Goal: Task Accomplishment & Management: Manage account settings

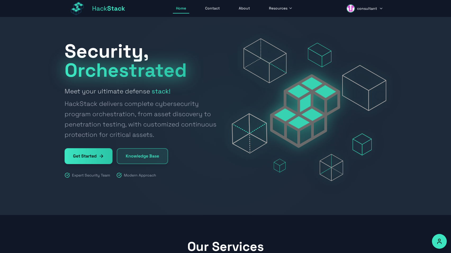
click at [108, 10] on span "Stack" at bounding box center [116, 8] width 18 height 8
click at [111, 3] on link "Hack Stack" at bounding box center [95, 8] width 61 height 17
click at [274, 10] on span "Resources" at bounding box center [278, 8] width 19 height 5
click at [274, 20] on icon at bounding box center [272, 22] width 4 height 4
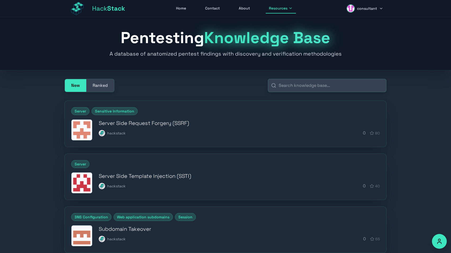
click at [104, 7] on span "Hack Stack" at bounding box center [108, 8] width 33 height 8
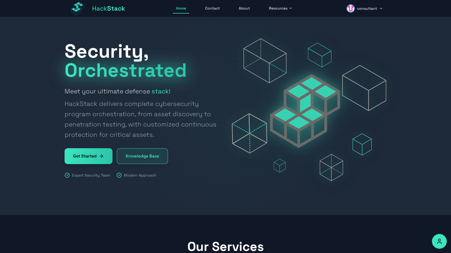
click at [366, 8] on span "consultant" at bounding box center [367, 8] width 20 height 5
click at [352, 55] on button "Sign Out" at bounding box center [361, 58] width 50 height 12
click at [369, 9] on span "Sign In" at bounding box center [376, 8] width 14 height 6
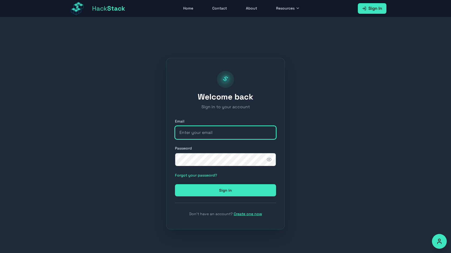
click at [189, 131] on input "email" at bounding box center [225, 132] width 101 height 13
type input "customer@hackstack.app"
